Goal: Use online tool/utility: Utilize a website feature to perform a specific function

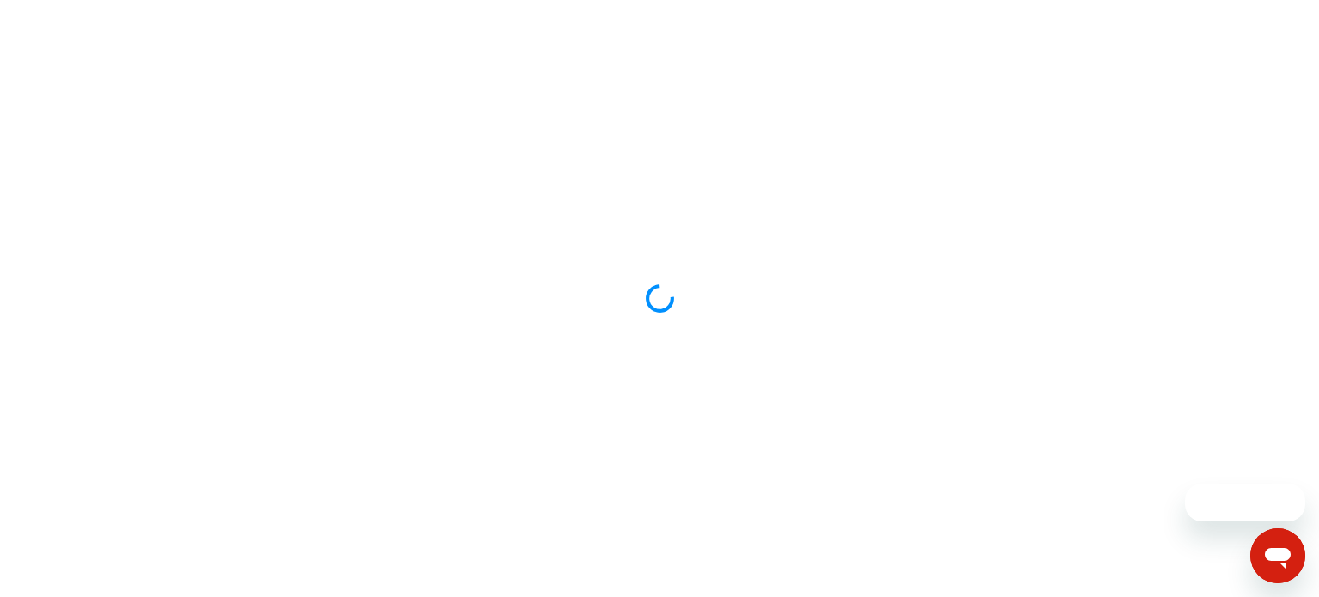
click at [251, 292] on div at bounding box center [659, 298] width 1319 height 597
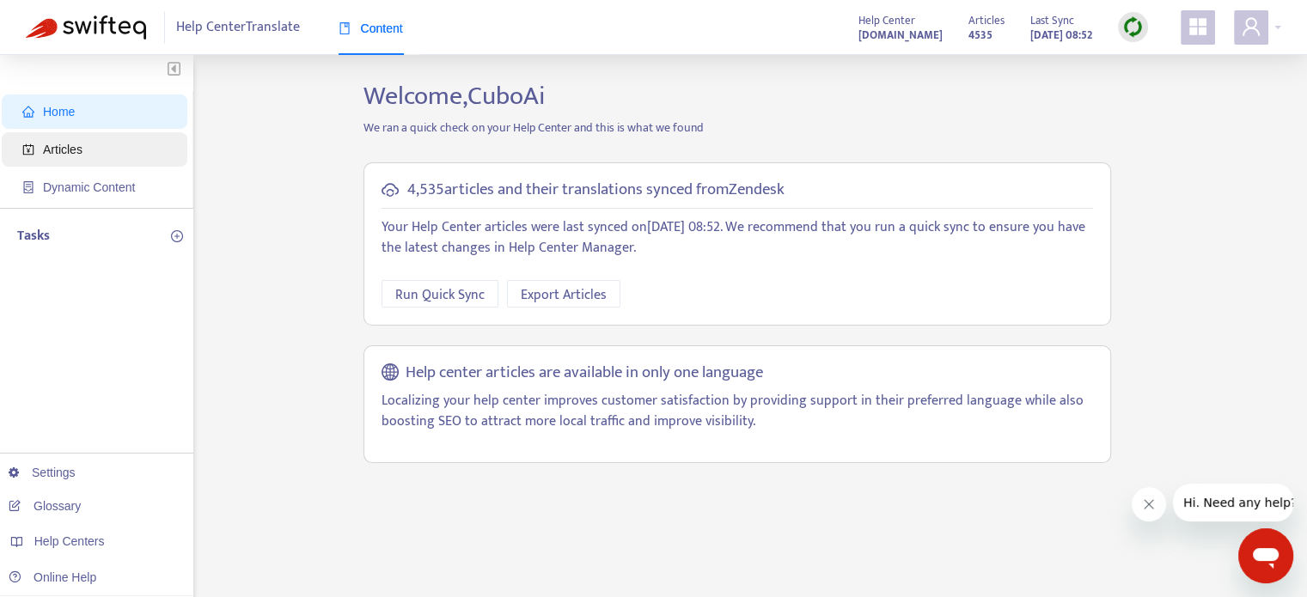
click at [111, 143] on span "Articles" at bounding box center [97, 149] width 151 height 34
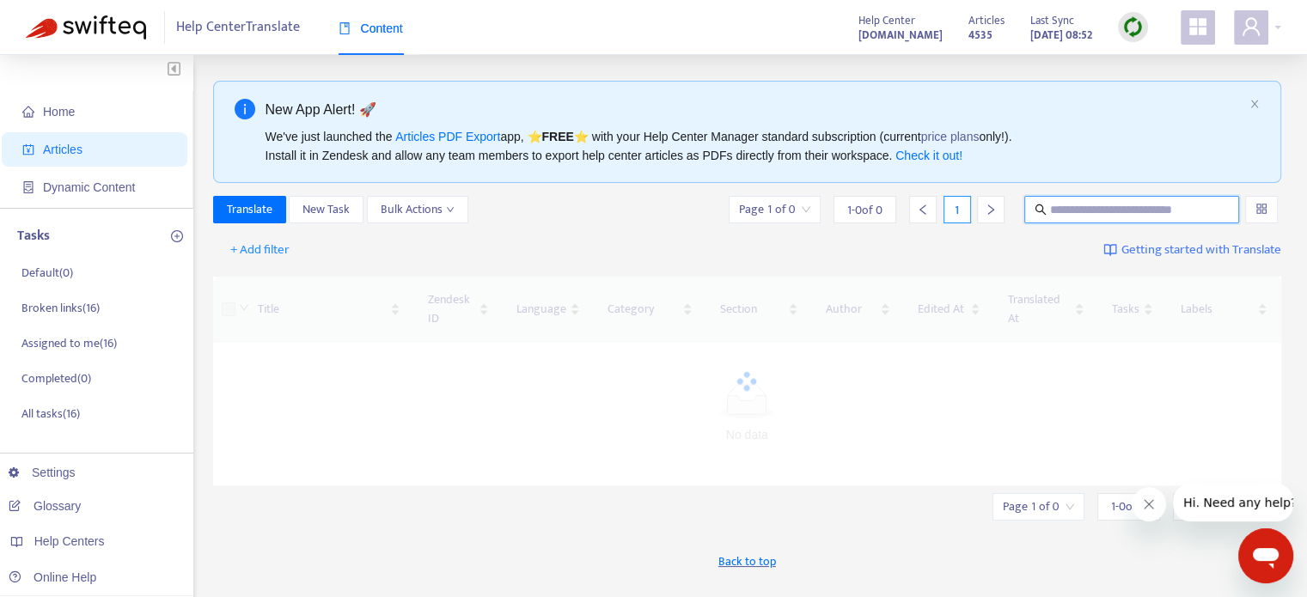
click at [1076, 216] on input "text" at bounding box center [1132, 209] width 165 height 19
paste input "**********"
type input "**********"
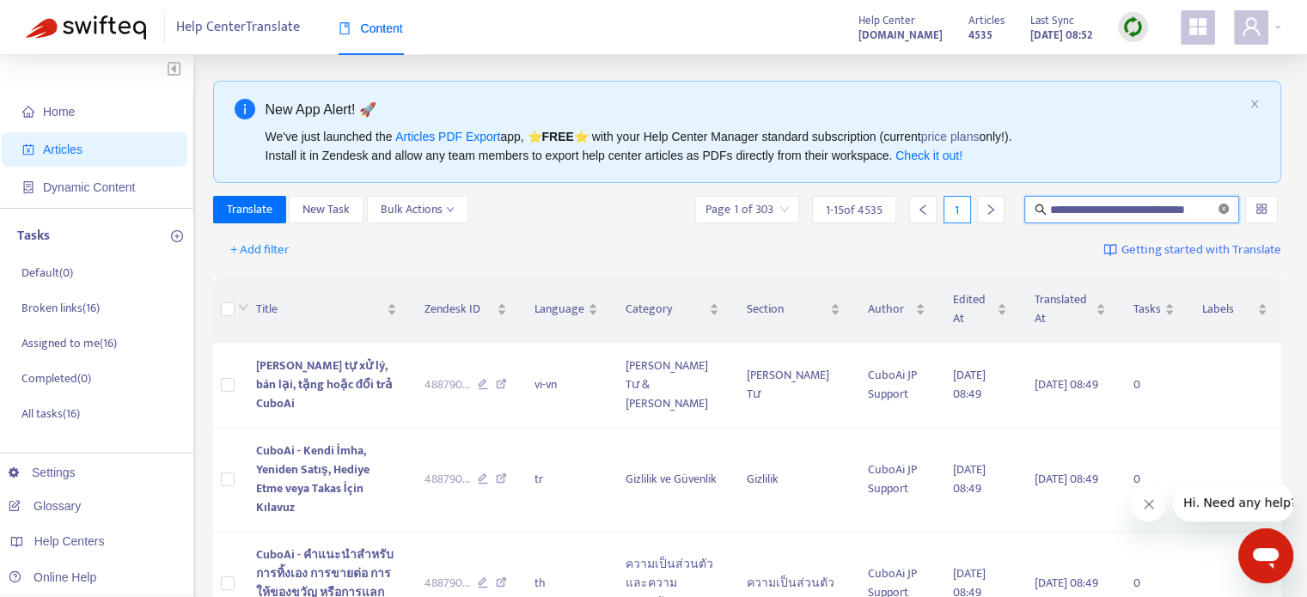
click at [1221, 211] on icon "close-circle" at bounding box center [1223, 209] width 10 height 10
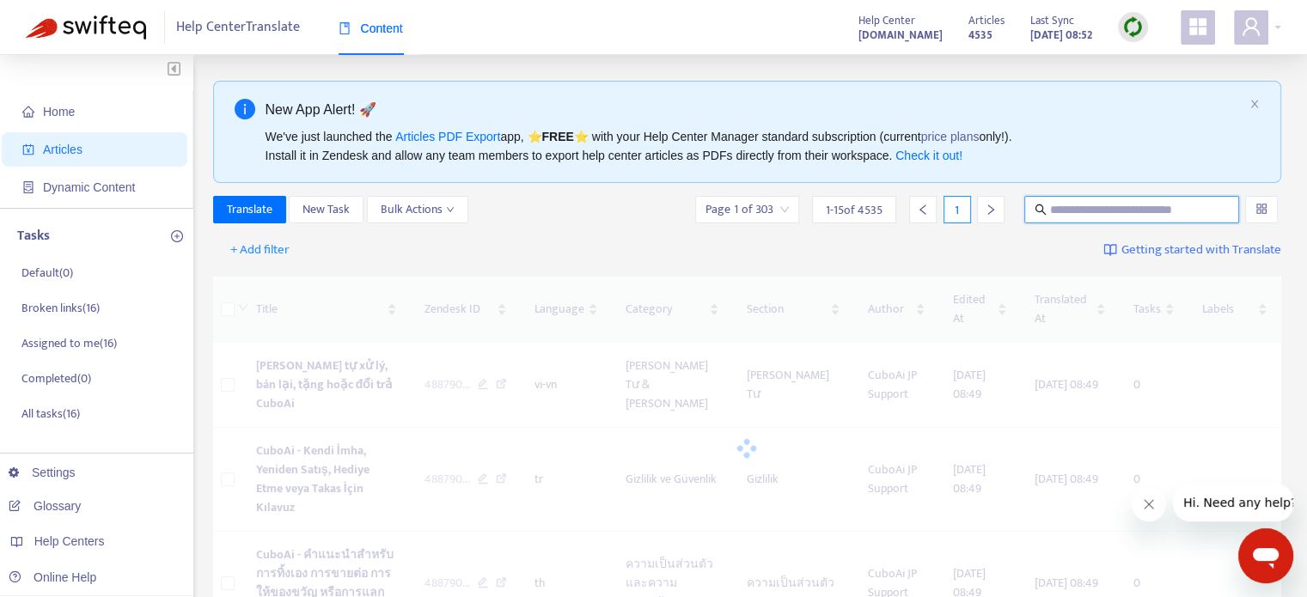
scroll to position [0, 0]
paste input "**********"
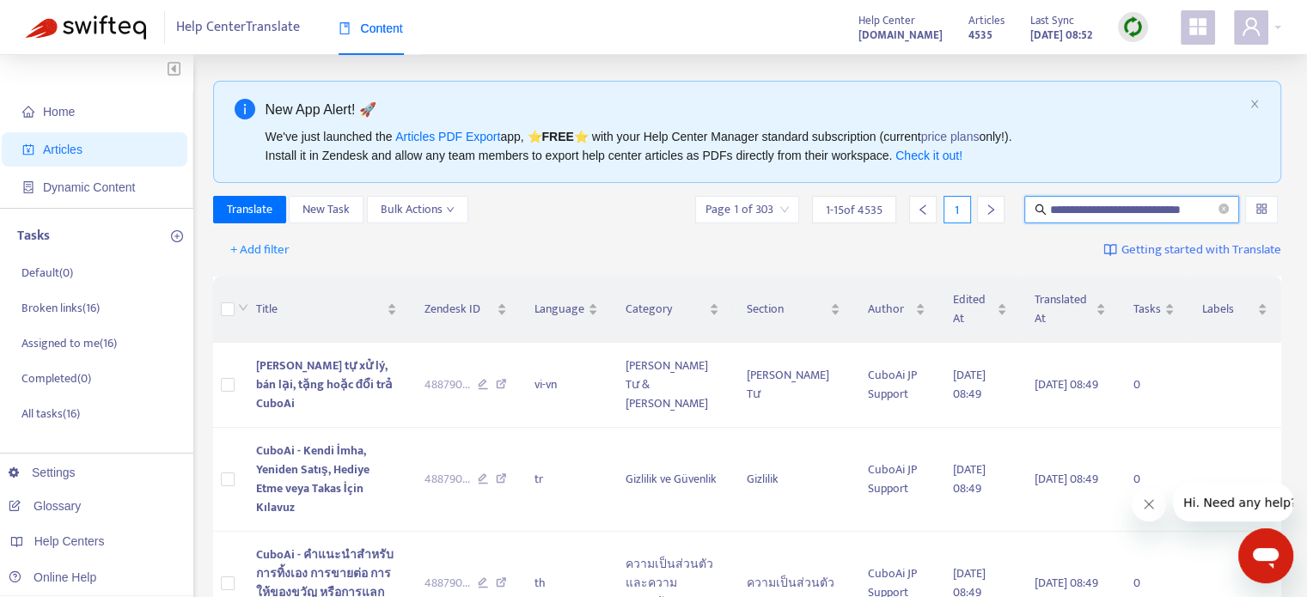
scroll to position [0, 2]
type input "**********"
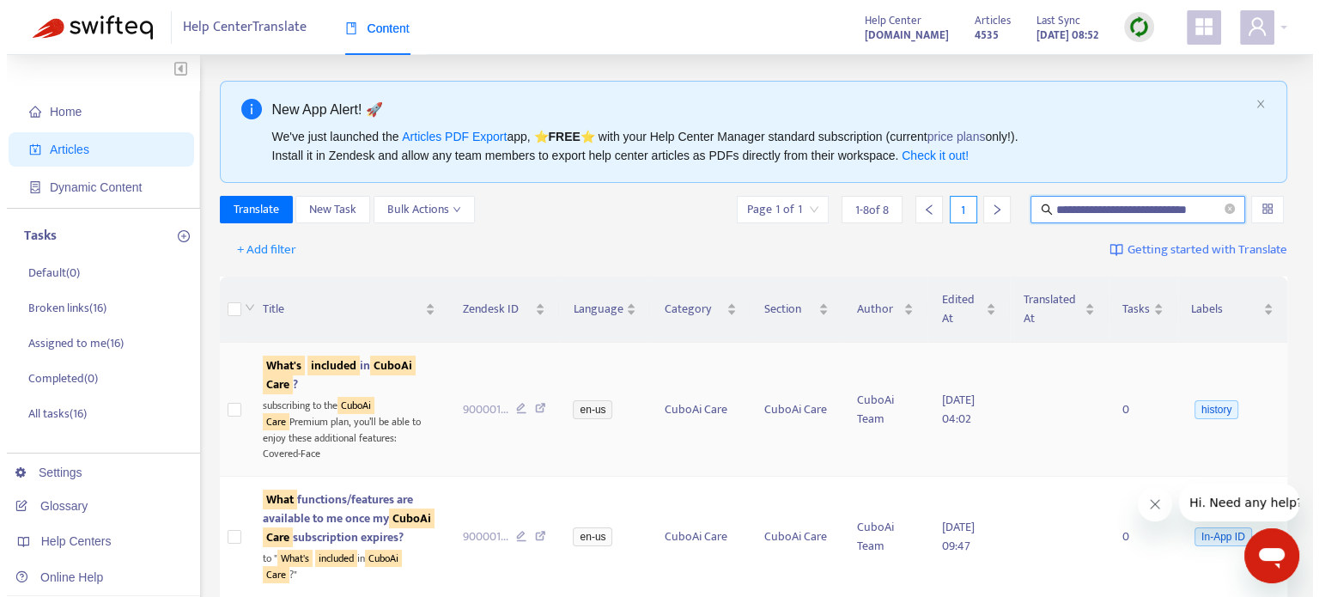
scroll to position [0, 0]
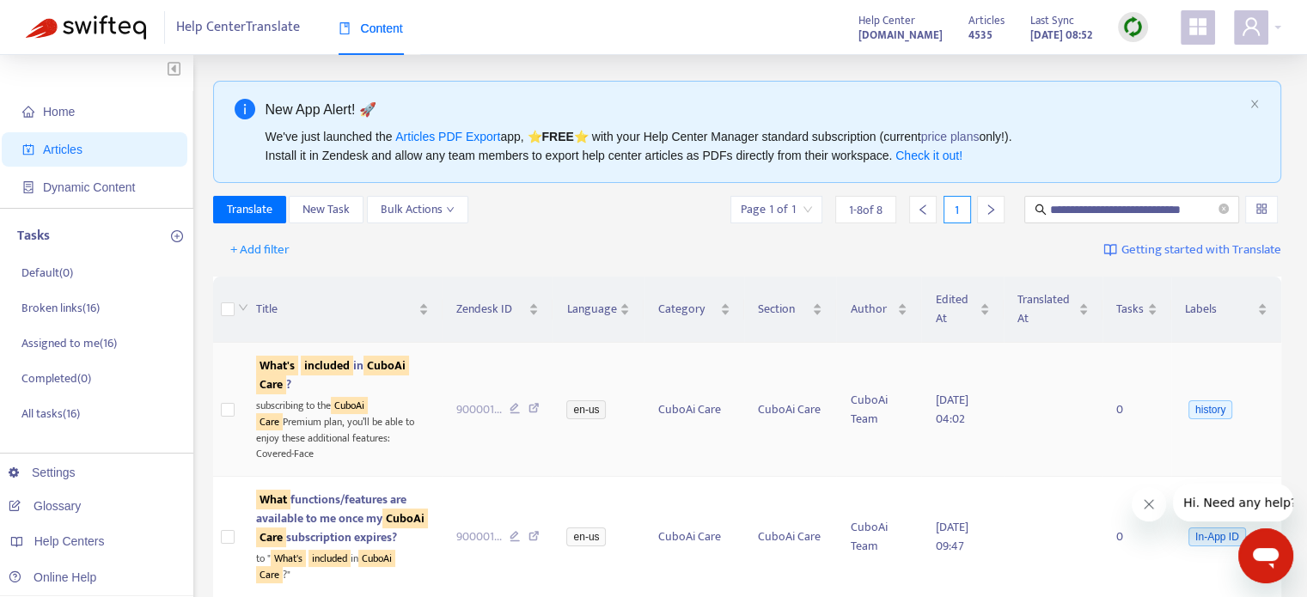
click at [215, 405] on td at bounding box center [227, 410] width 29 height 134
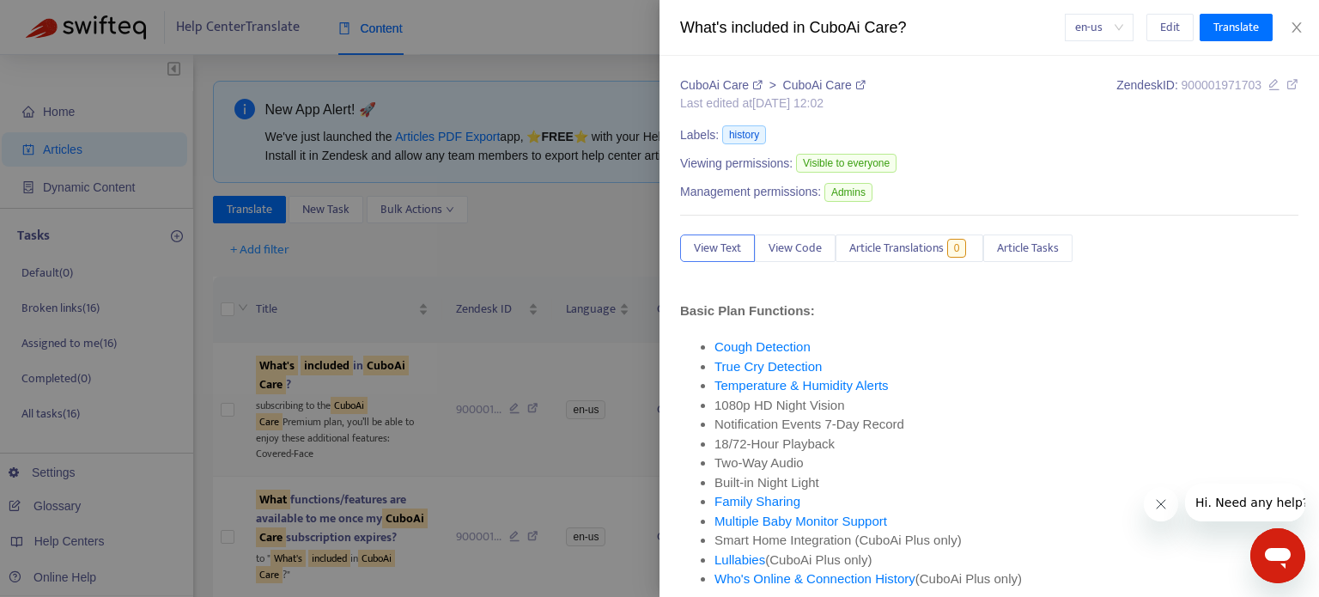
click at [220, 406] on div at bounding box center [659, 298] width 1319 height 597
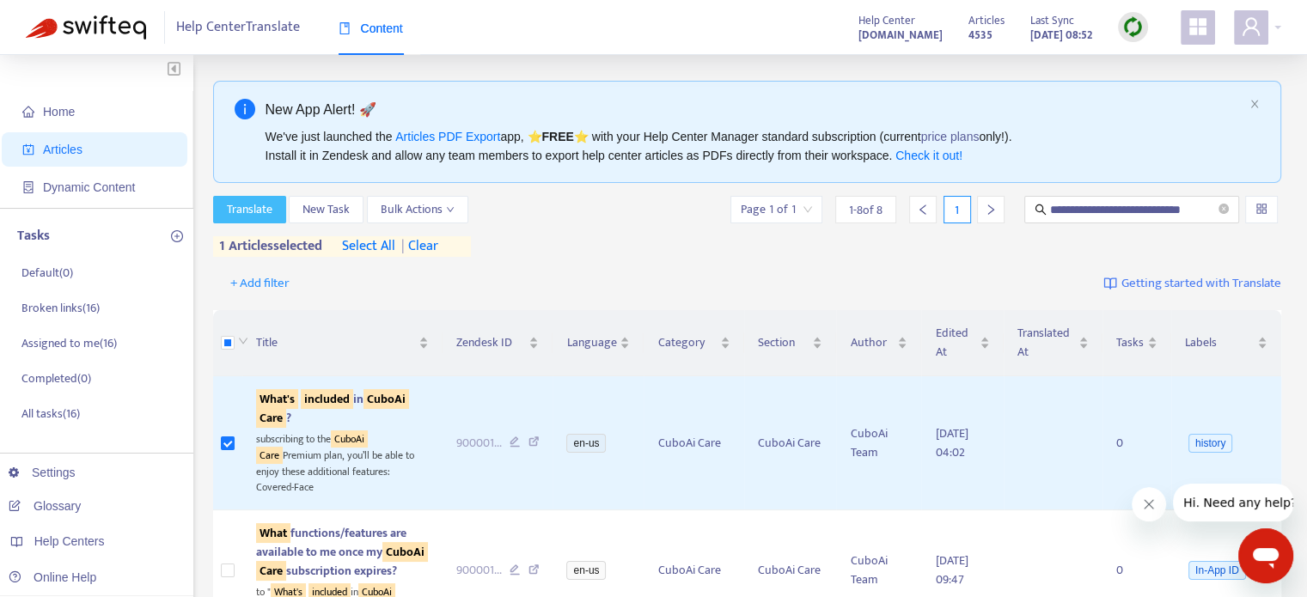
click at [237, 208] on span "Translate" at bounding box center [250, 209] width 46 height 19
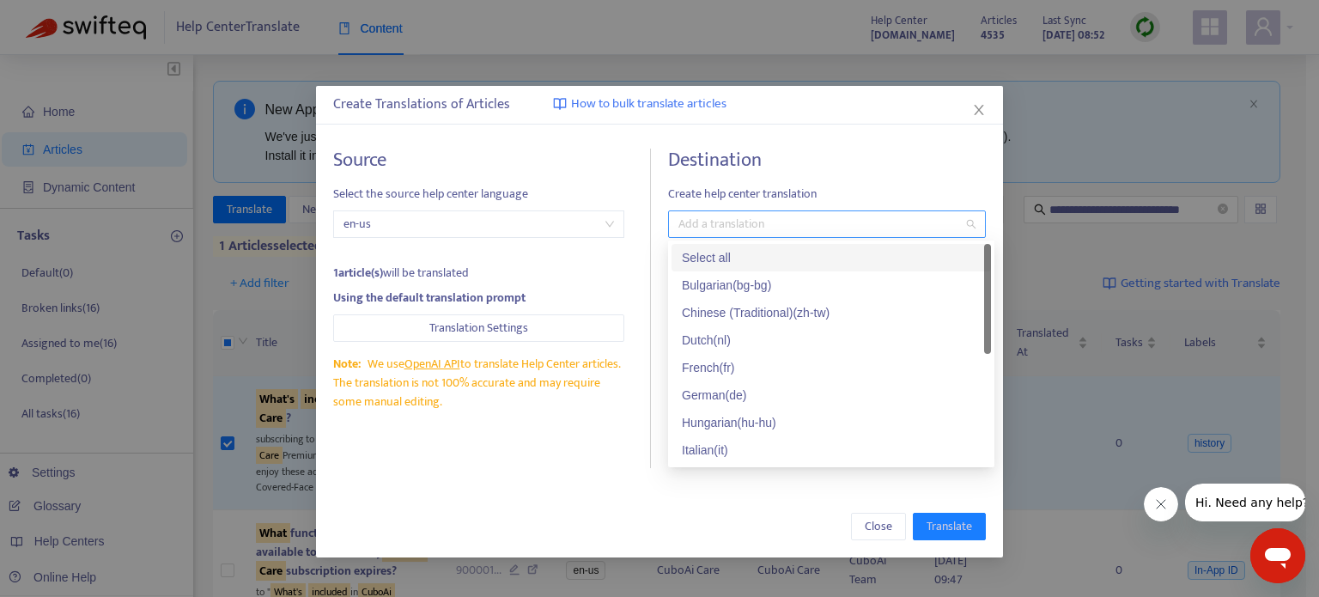
click at [754, 222] on div at bounding box center [819, 224] width 292 height 21
click at [781, 255] on div "Select all" at bounding box center [831, 257] width 299 height 19
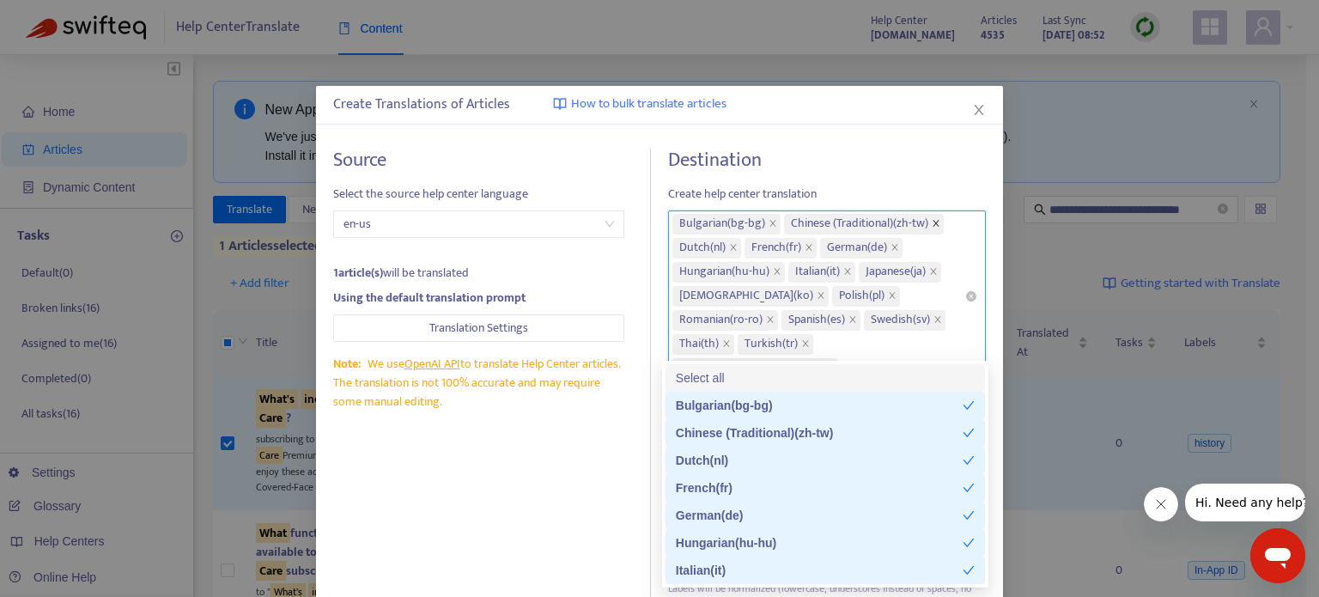
click at [935, 222] on icon "close" at bounding box center [936, 223] width 9 height 9
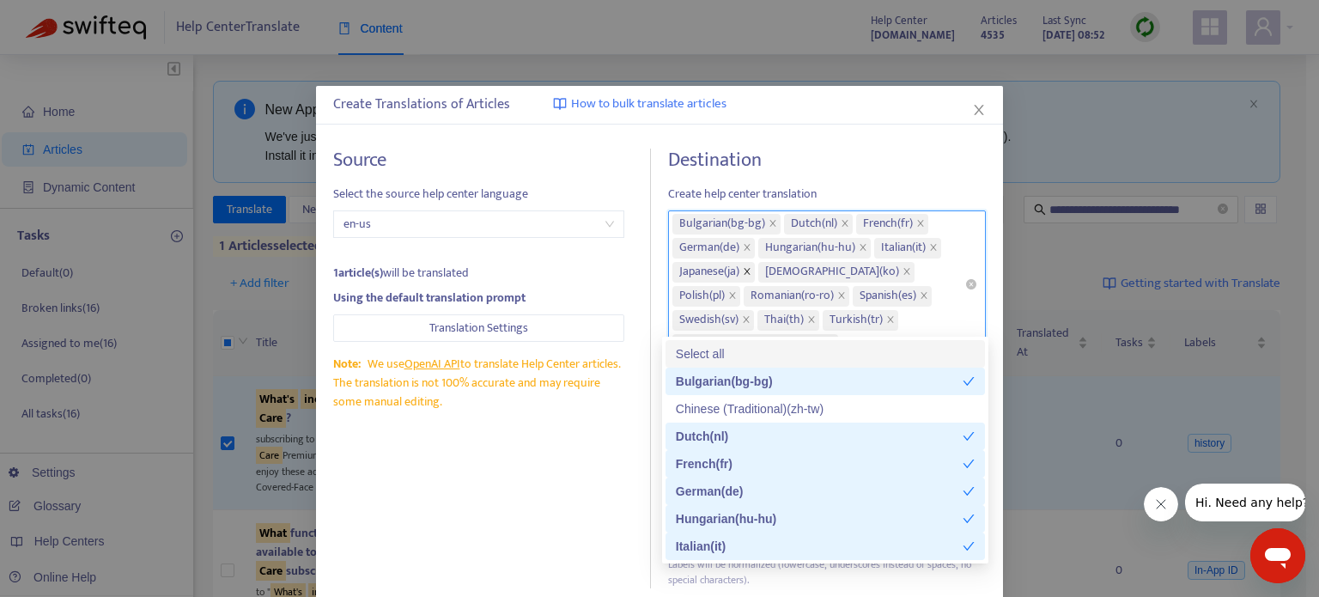
click at [745, 270] on icon "close" at bounding box center [748, 271] width 6 height 6
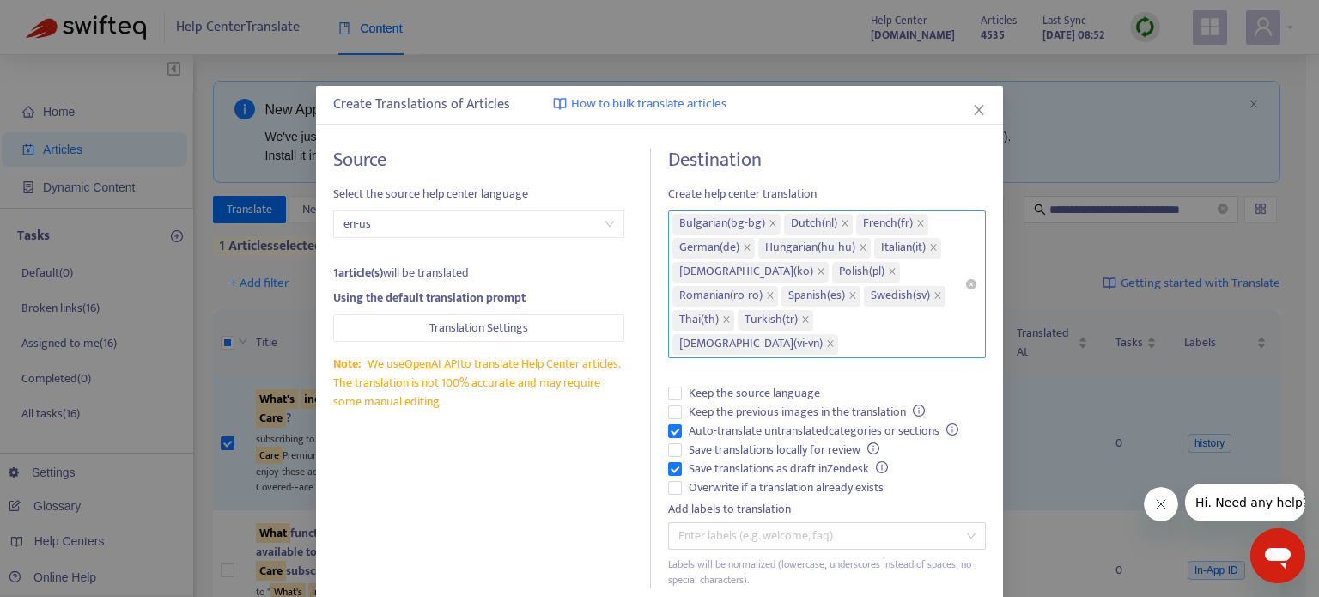
click at [821, 168] on h4 "Destination" at bounding box center [827, 160] width 318 height 23
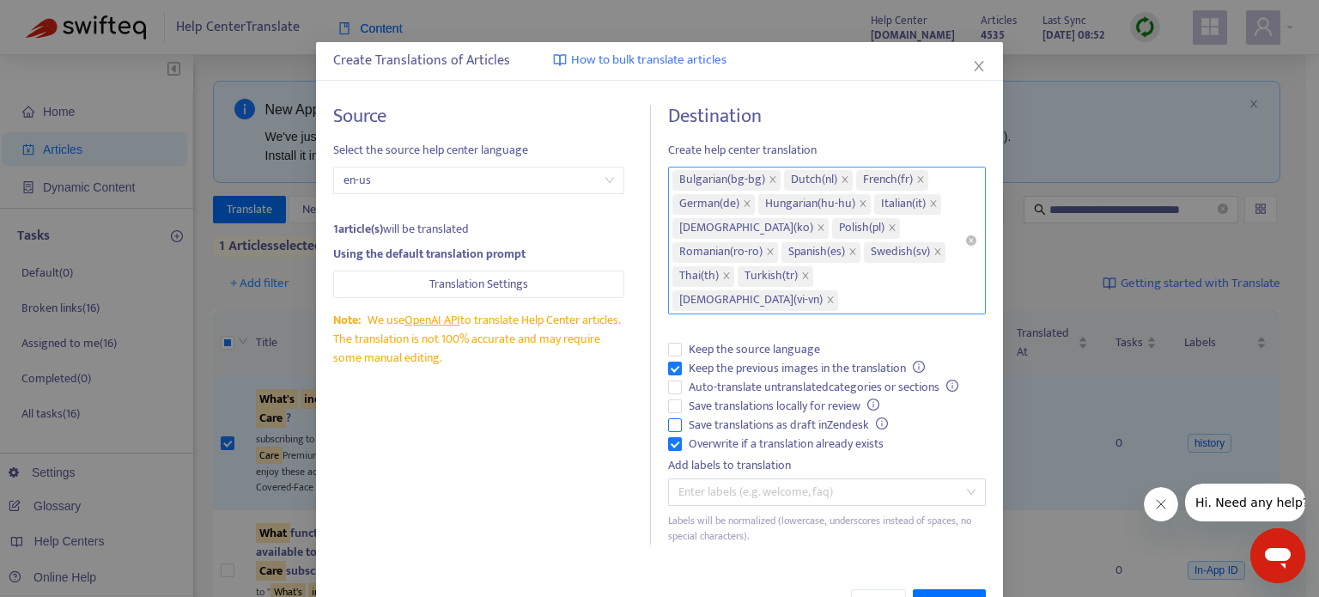
scroll to position [76, 0]
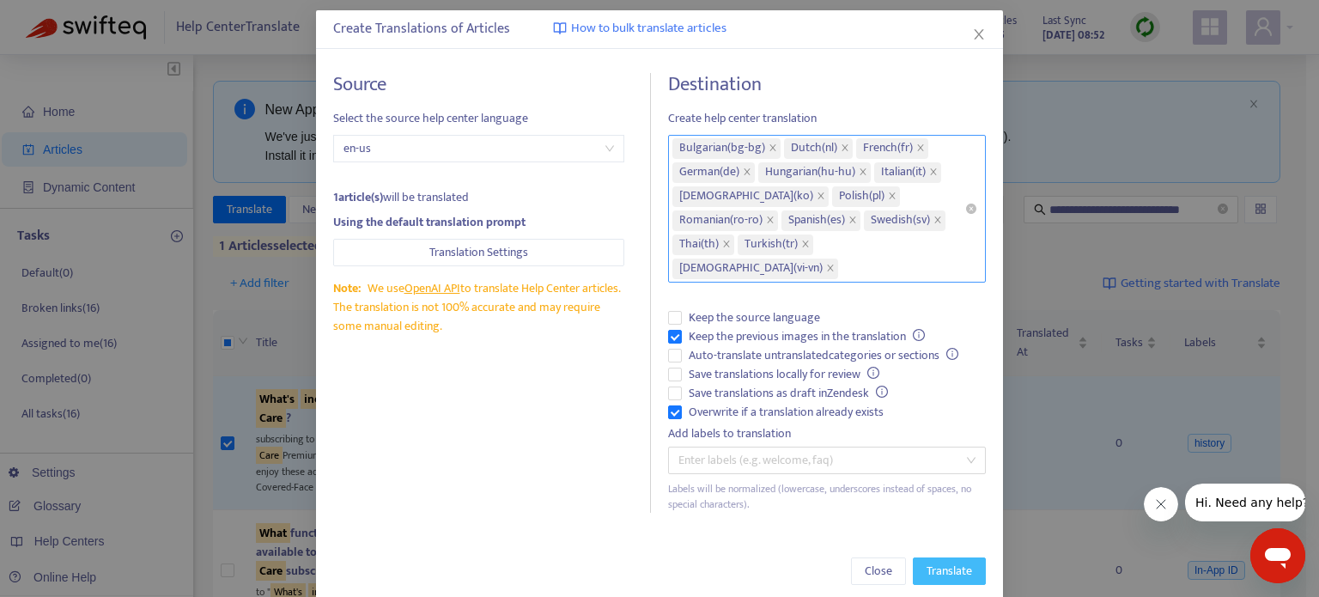
click at [941, 562] on span "Translate" at bounding box center [950, 571] width 46 height 19
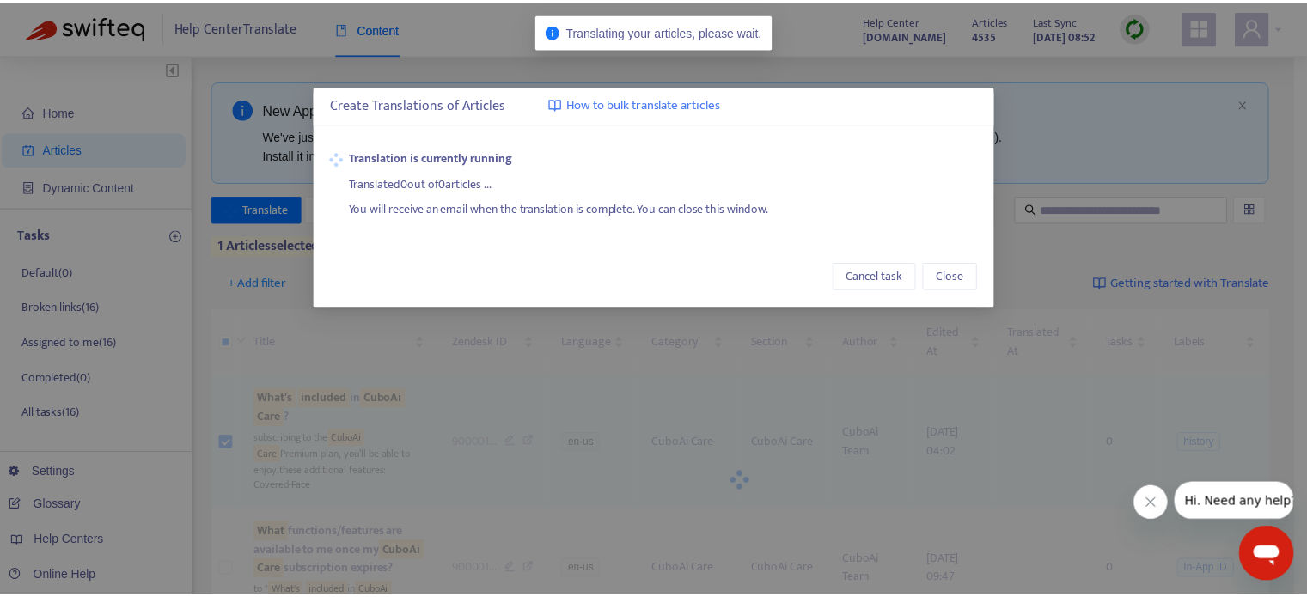
scroll to position [0, 0]
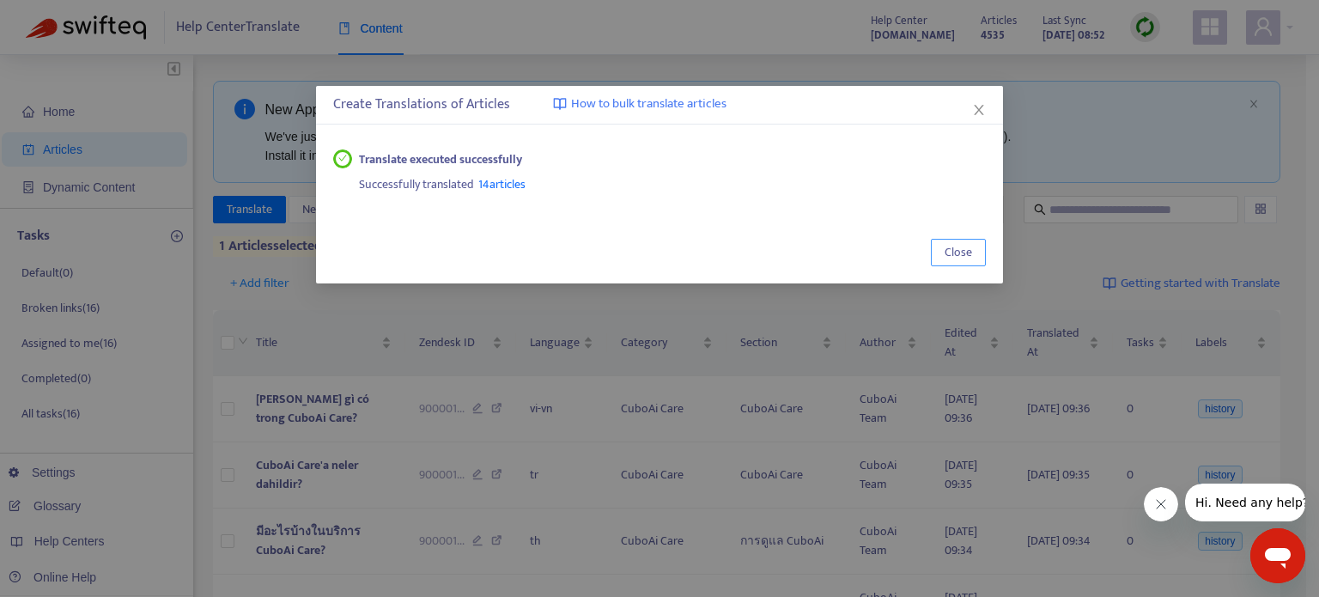
click at [953, 259] on span "Close" at bounding box center [958, 252] width 27 height 19
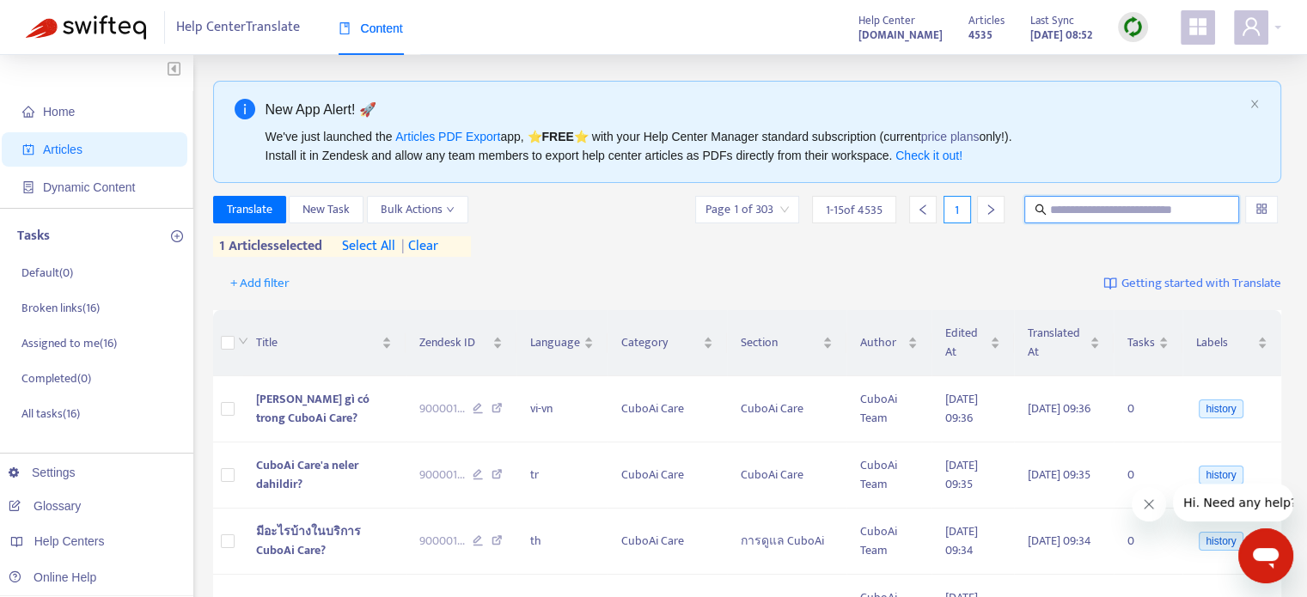
click at [1065, 207] on input "text" at bounding box center [1132, 209] width 165 height 19
paste input "**********"
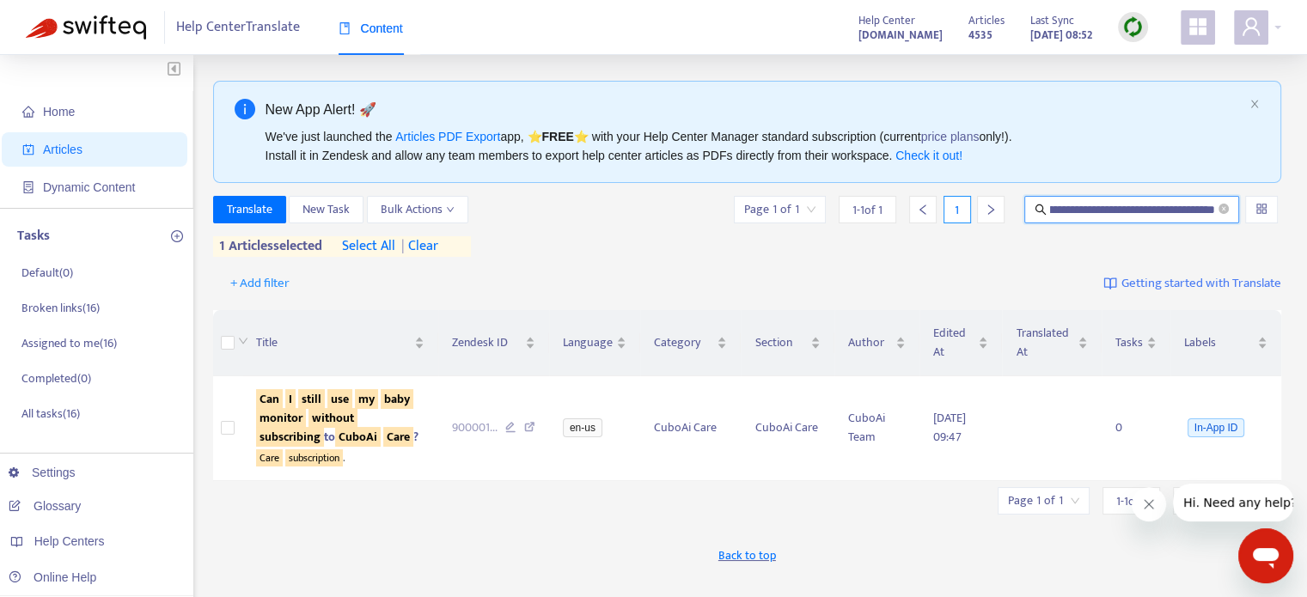
scroll to position [0, 656]
type input "**********"
click at [435, 247] on span "| clear" at bounding box center [416, 246] width 43 height 21
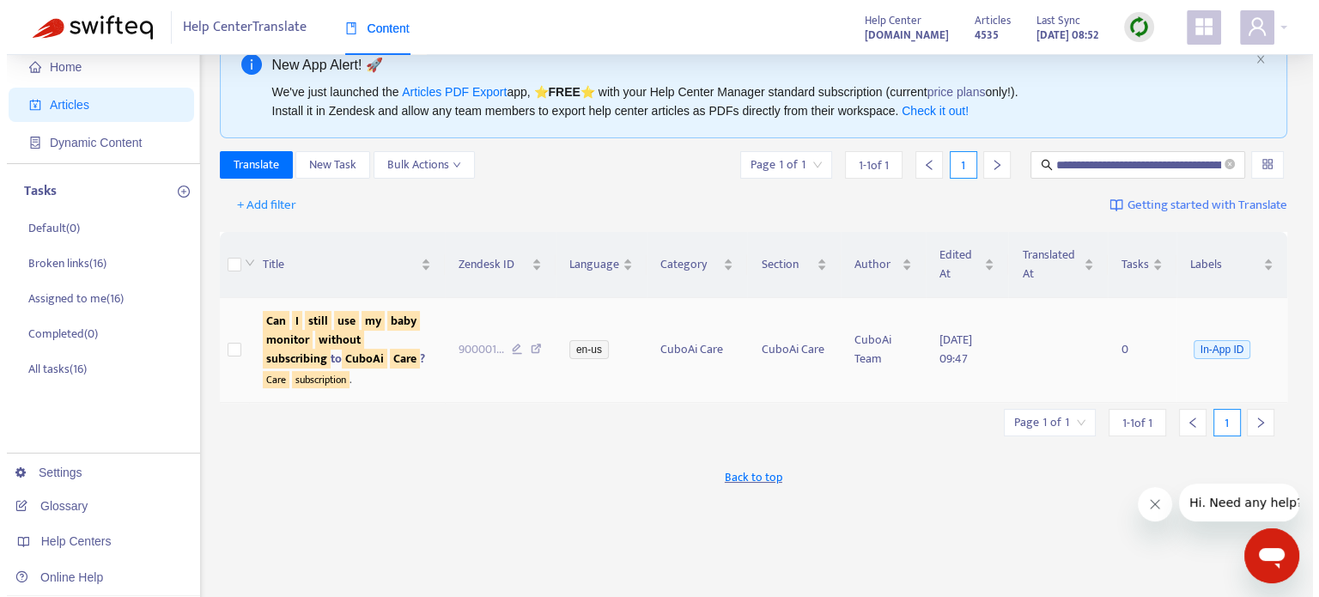
scroll to position [37, 0]
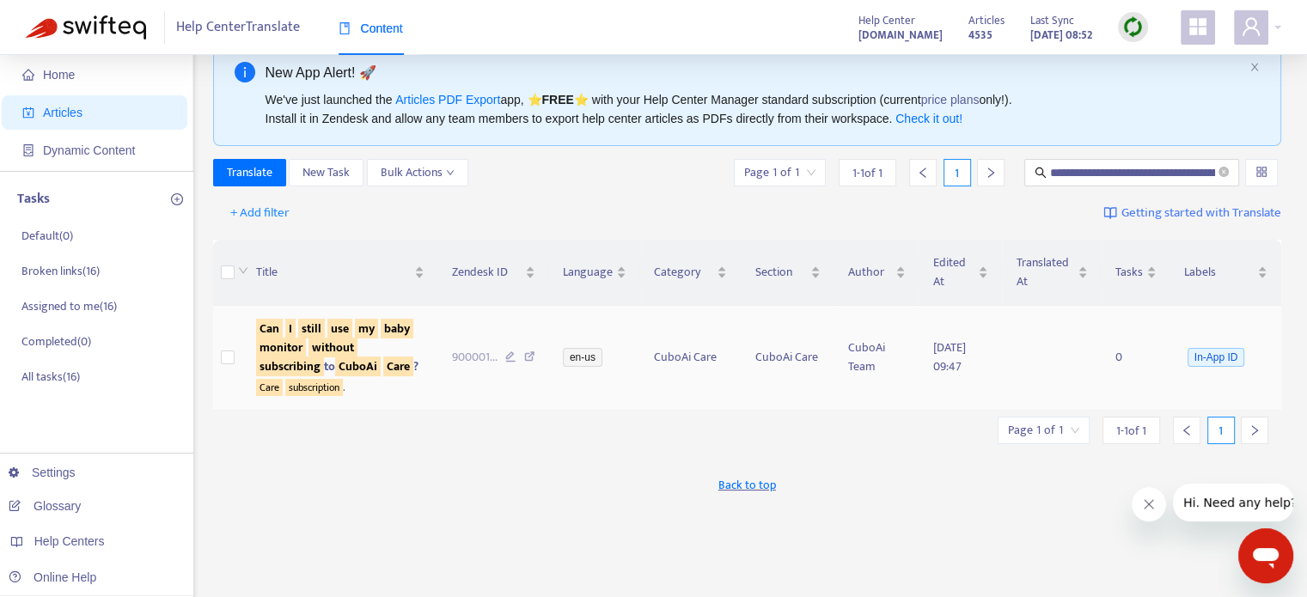
click at [381, 338] on sqkw "baby" at bounding box center [397, 329] width 33 height 20
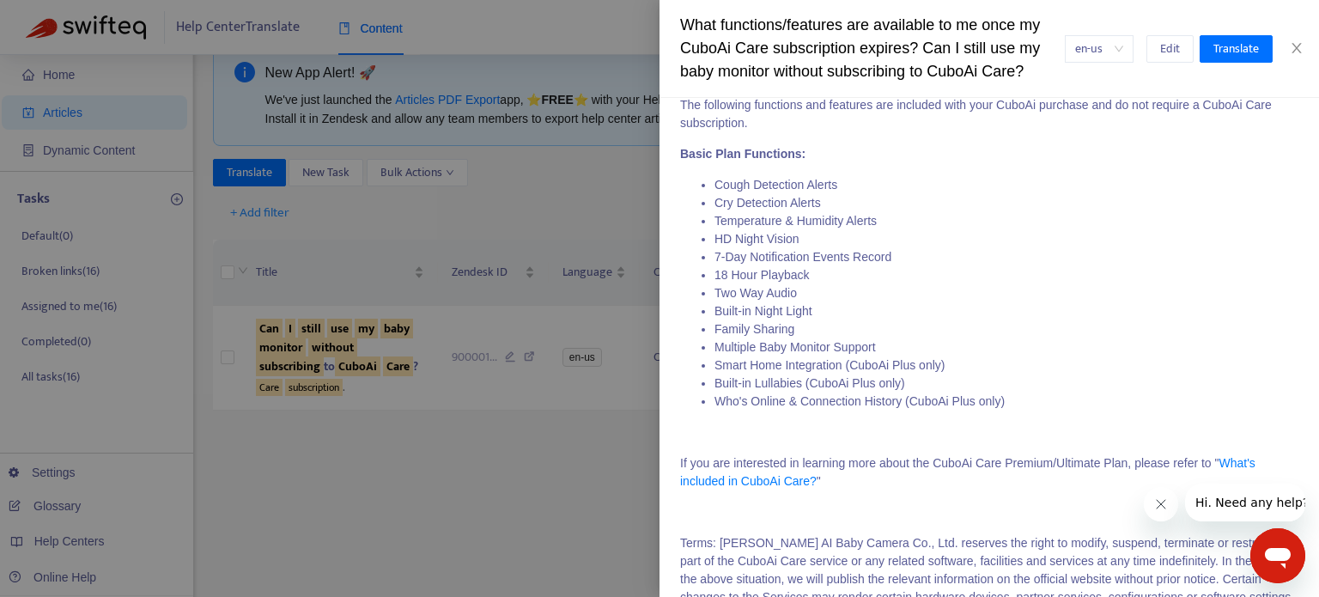
scroll to position [0, 0]
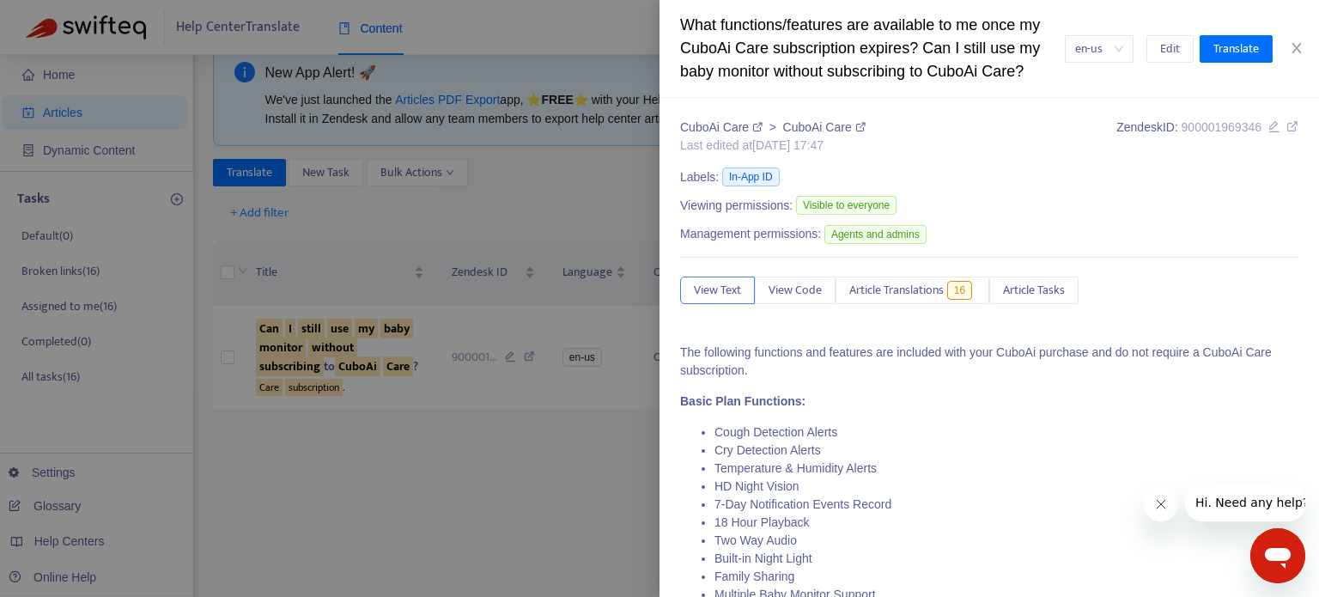
click at [406, 332] on div at bounding box center [659, 298] width 1319 height 597
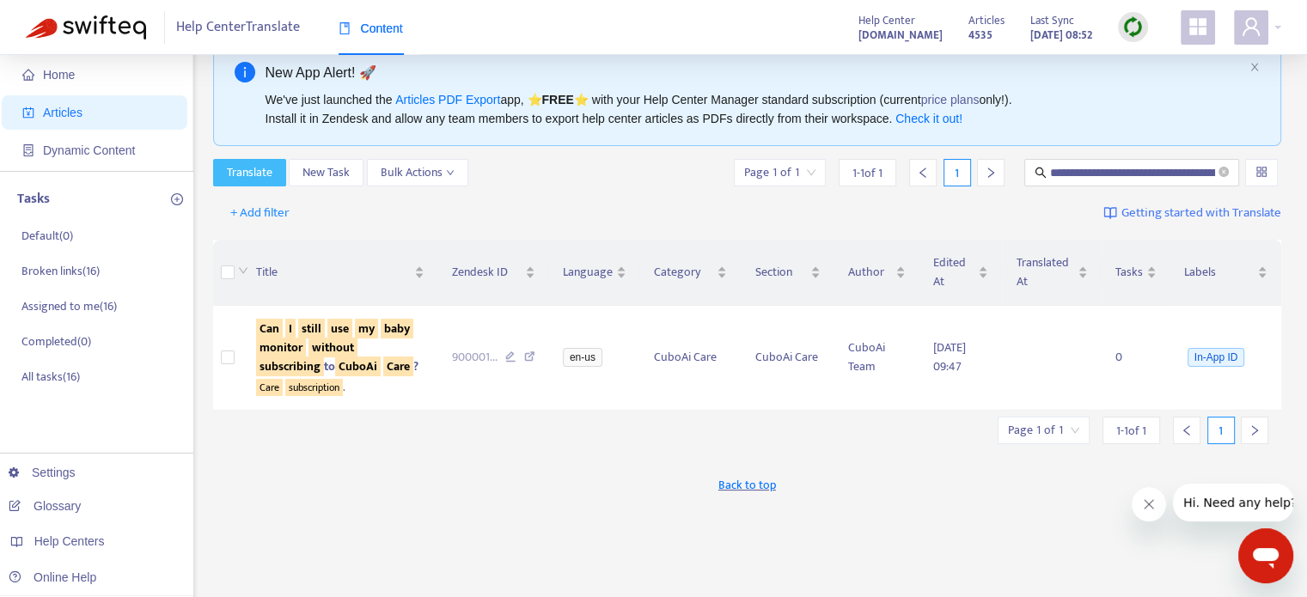
click at [259, 184] on button "Translate" at bounding box center [249, 172] width 73 height 27
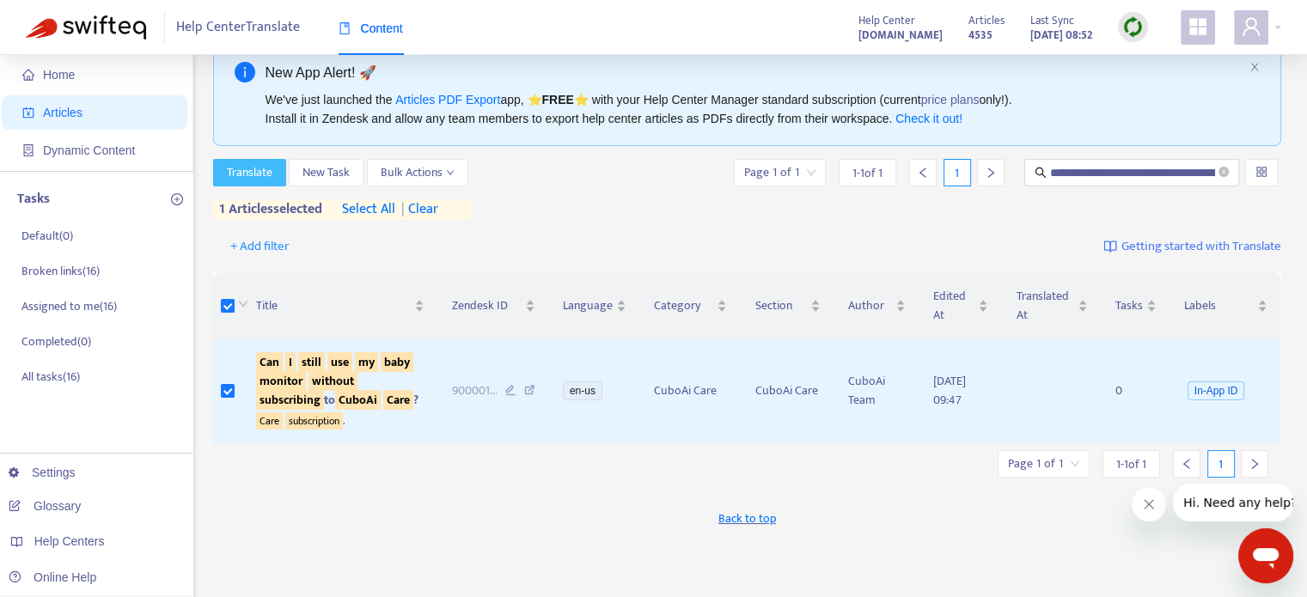
click at [244, 168] on span "Translate" at bounding box center [250, 172] width 46 height 19
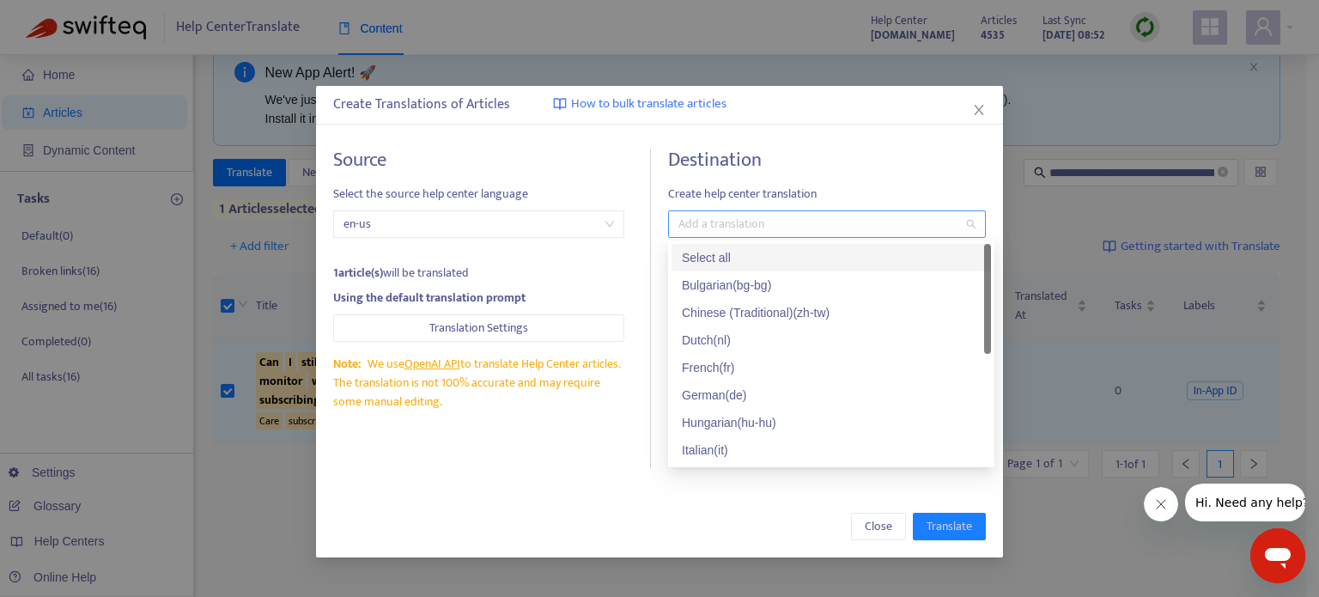
click at [797, 227] on div at bounding box center [819, 224] width 292 height 21
click at [796, 263] on div "Select all" at bounding box center [831, 257] width 299 height 19
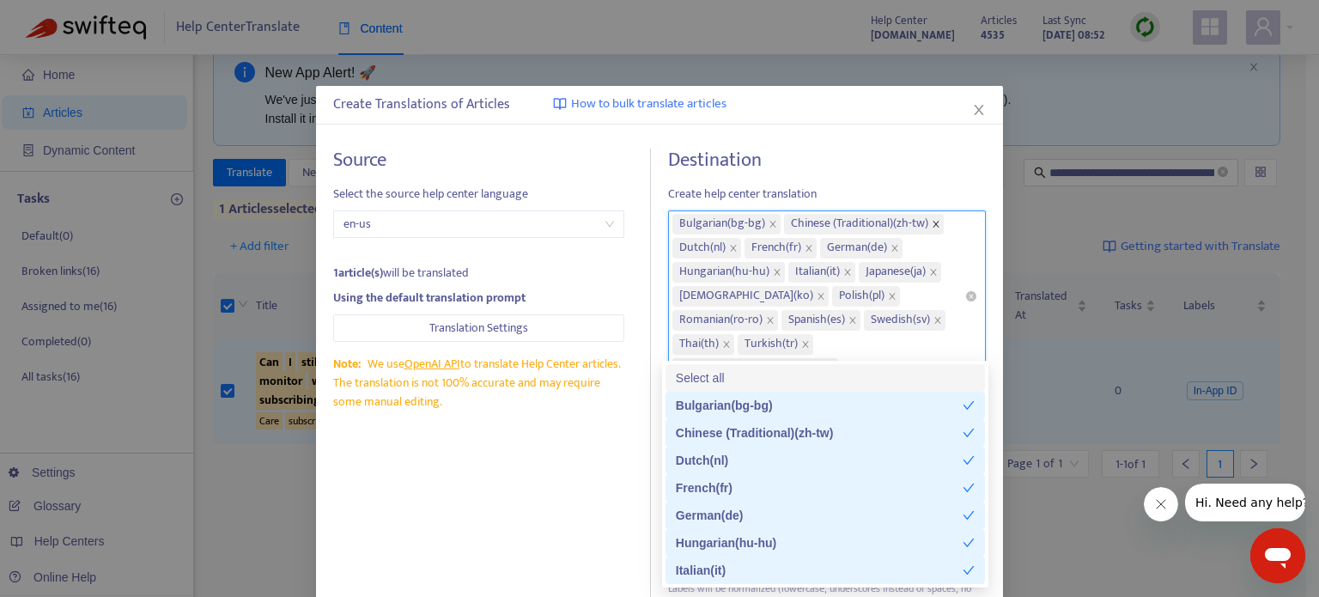
click at [932, 223] on icon "close" at bounding box center [936, 224] width 9 height 9
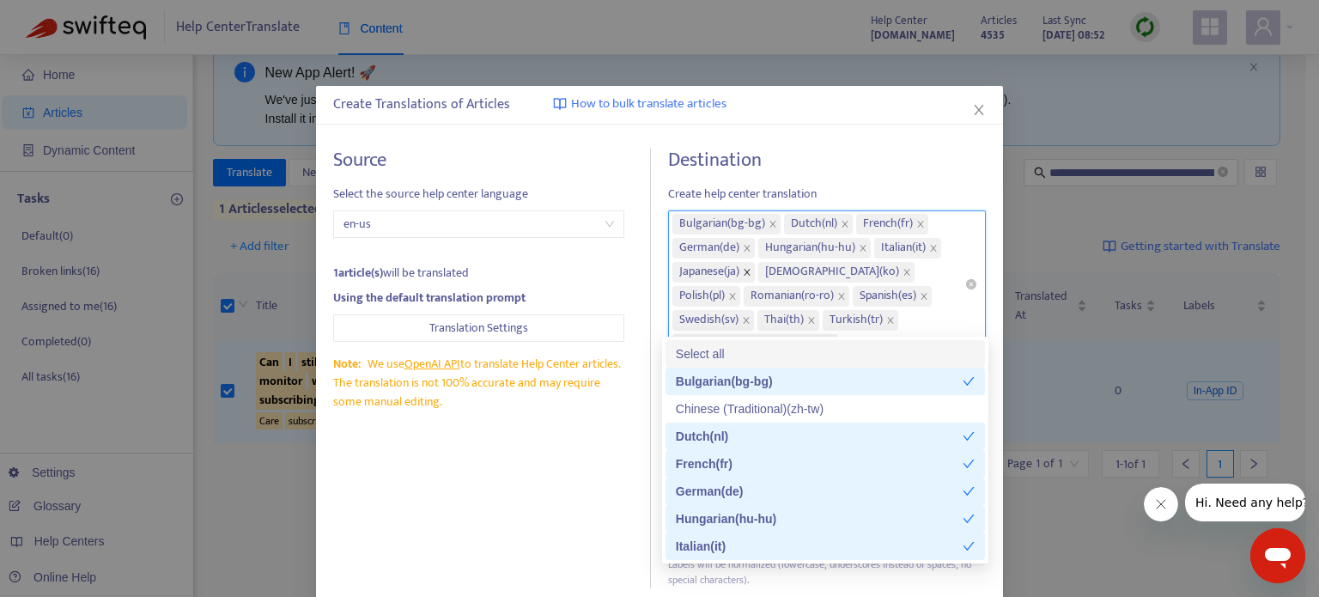
click at [743, 273] on icon "close" at bounding box center [747, 272] width 9 height 9
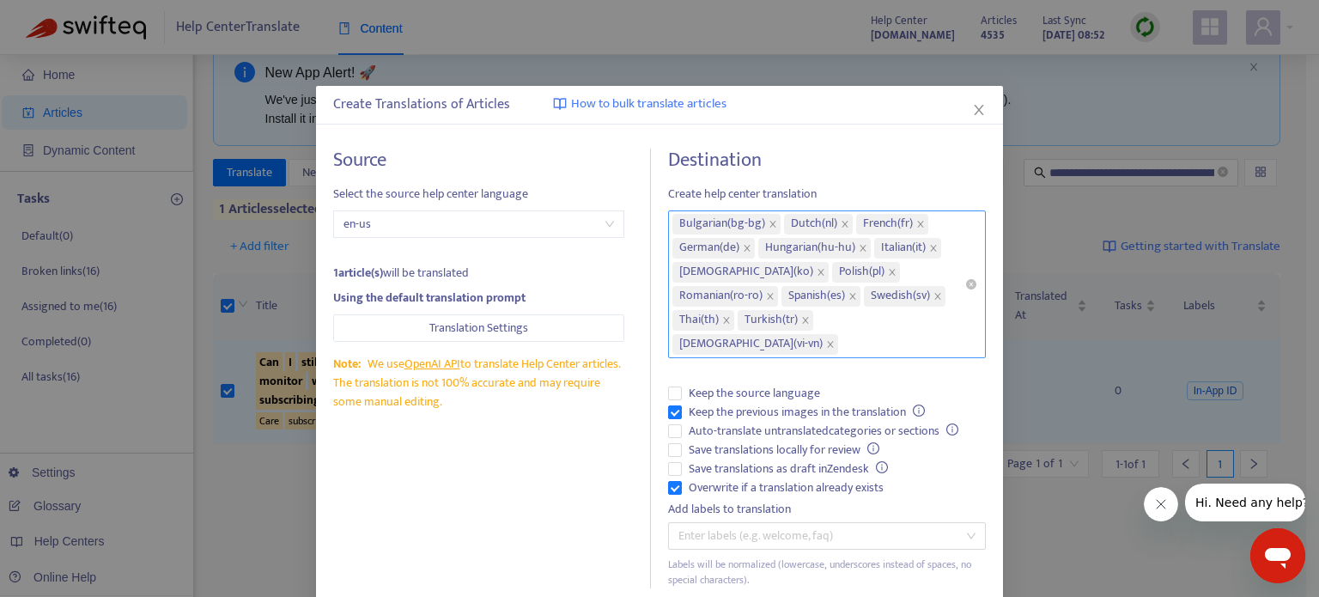
click at [818, 155] on h4 "Destination" at bounding box center [827, 160] width 318 height 23
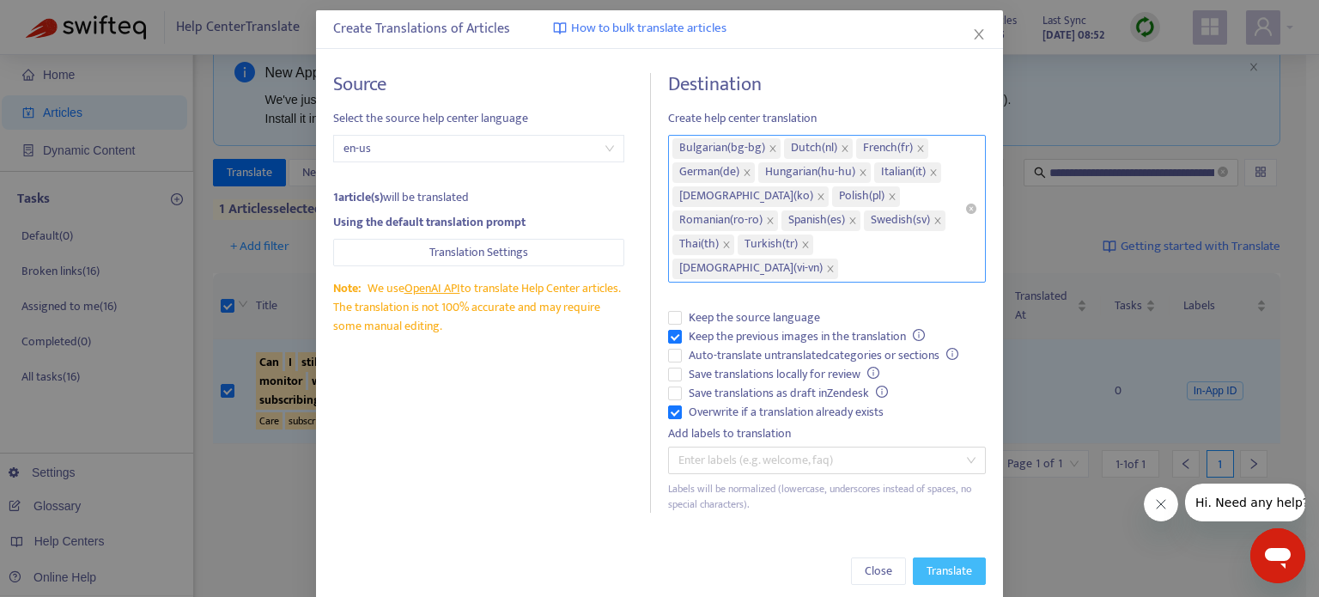
click at [927, 562] on span "Translate" at bounding box center [950, 571] width 46 height 19
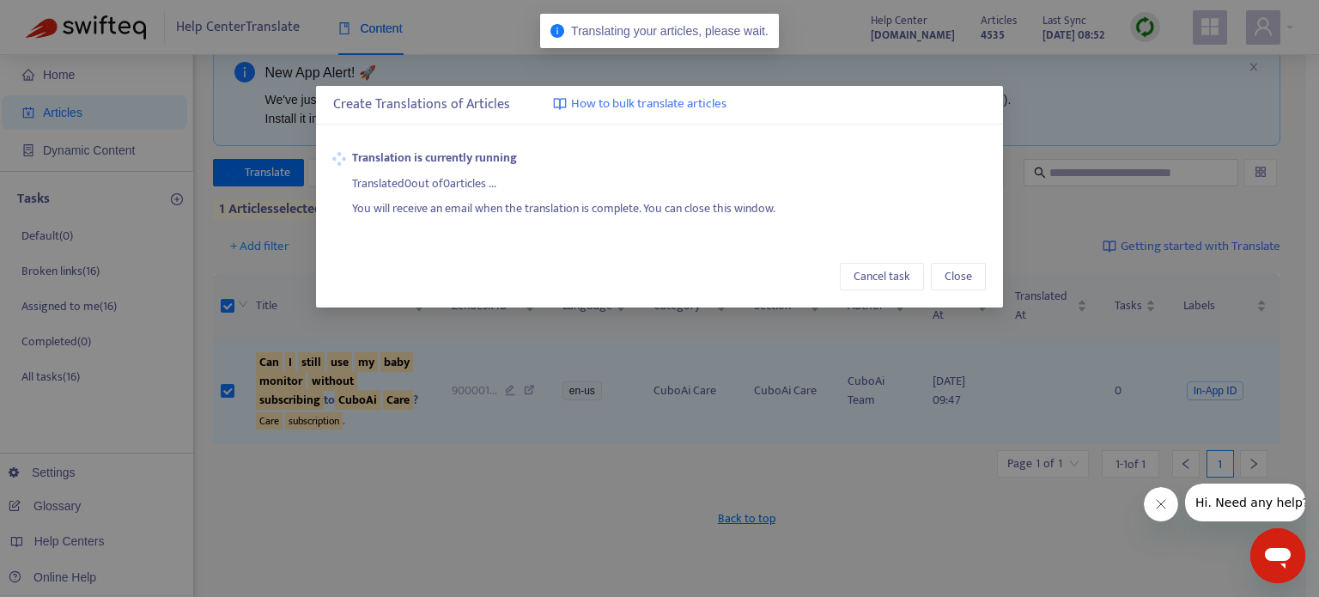
scroll to position [0, 0]
